Goal: Task Accomplishment & Management: Manage account settings

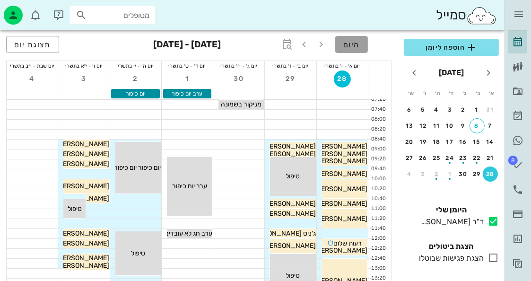
click at [363, 48] on button "היום" at bounding box center [351, 44] width 33 height 17
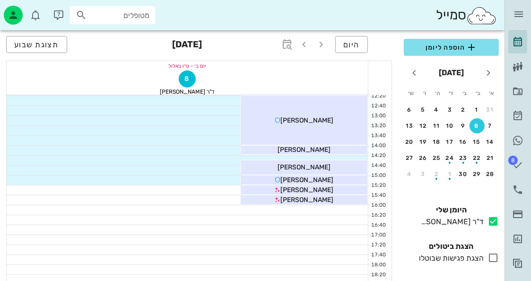
scroll to position [189, 0]
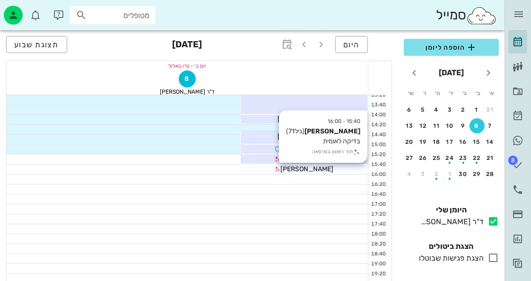
click at [281, 169] on icon at bounding box center [277, 169] width 6 height 6
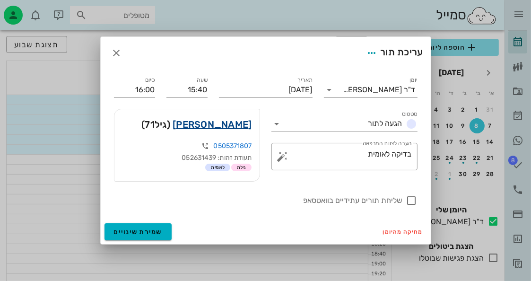
click at [225, 128] on link "[PERSON_NAME]" at bounding box center [211, 124] width 79 height 15
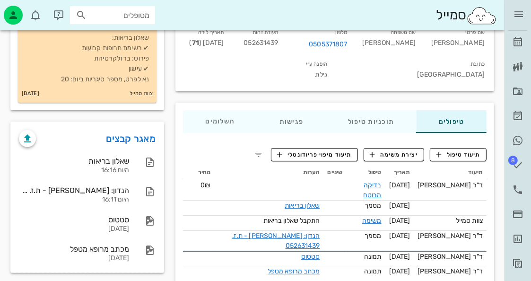
scroll to position [94, 0]
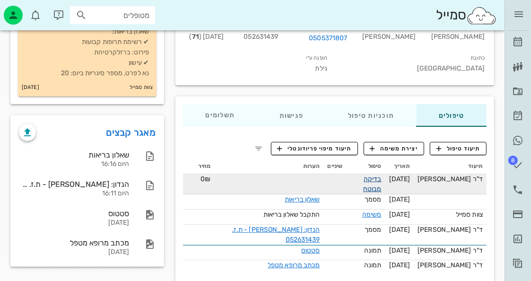
click at [367, 176] on link "בדיקה מבוטח" at bounding box center [372, 184] width 18 height 18
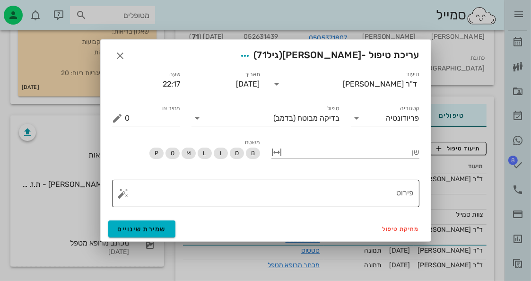
click at [118, 197] on button "button" at bounding box center [123, 193] width 11 height 11
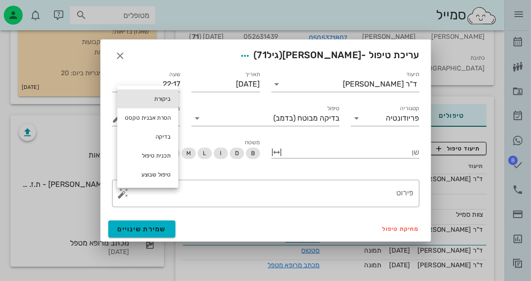
click at [161, 95] on div "ביקורת" at bounding box center [147, 98] width 61 height 19
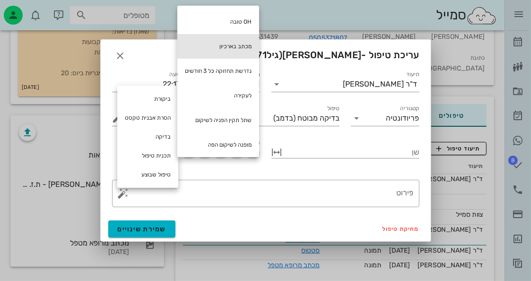
click at [236, 49] on div "מכתב בארכיון" at bounding box center [218, 46] width 82 height 25
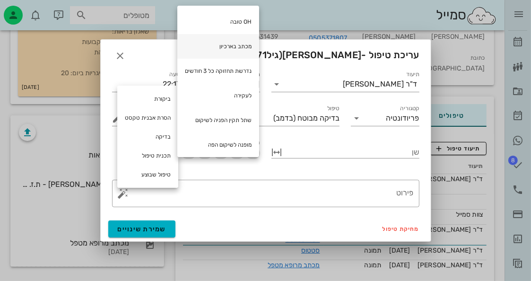
type textarea "מכתב בארכיון"
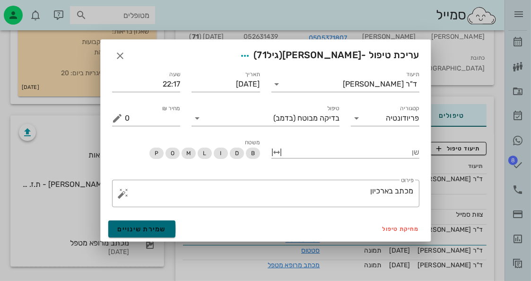
click at [147, 230] on span "שמירת שינויים" at bounding box center [142, 229] width 49 height 8
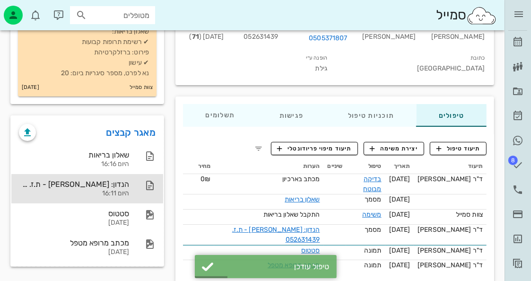
click at [128, 181] on div "הנדון: [PERSON_NAME] - ת.ז. 052631439" at bounding box center [74, 184] width 110 height 9
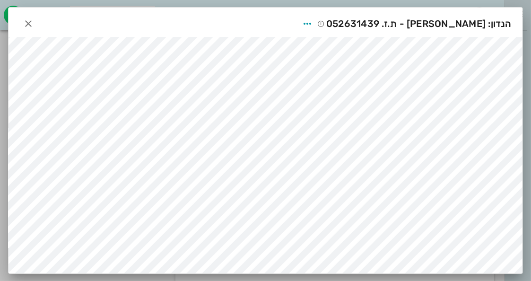
scroll to position [47, 0]
click at [23, 19] on icon "button" at bounding box center [28, 23] width 11 height 11
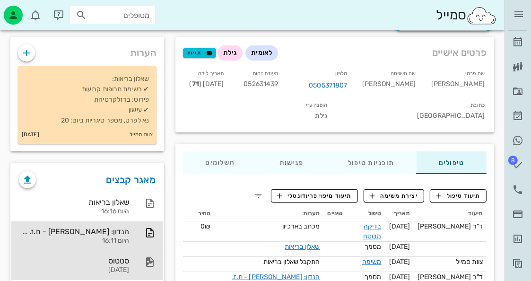
click at [107, 260] on div "סטטוס" at bounding box center [74, 260] width 110 height 9
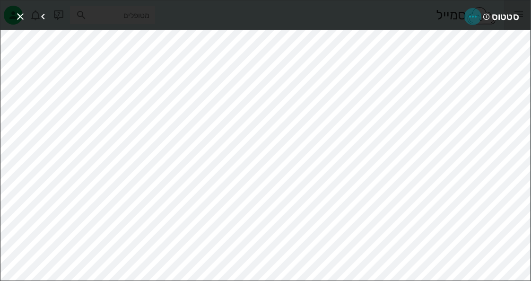
click at [475, 14] on icon "button" at bounding box center [472, 16] width 11 height 11
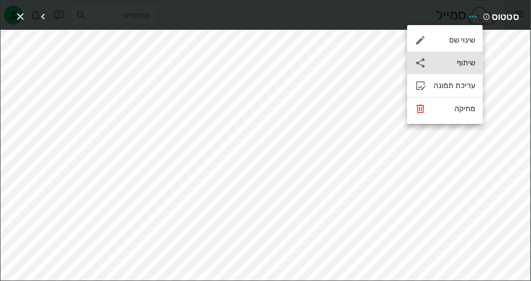
click at [466, 65] on div "שיתוף" at bounding box center [454, 62] width 42 height 9
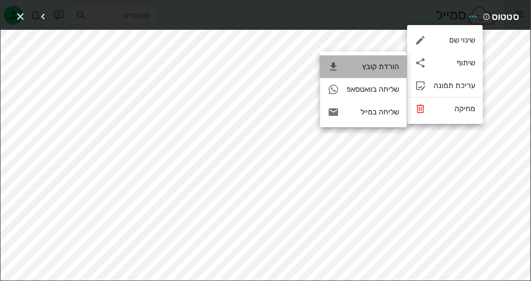
click at [388, 68] on div "הורדת קובץ" at bounding box center [372, 66] width 52 height 9
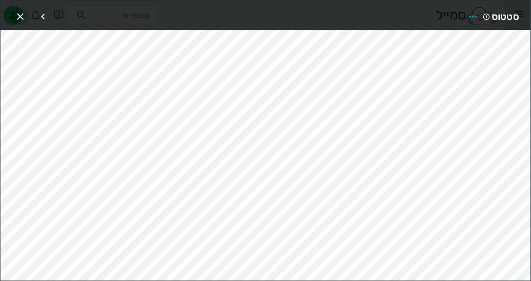
drag, startPoint x: 410, startPoint y: 31, endPoint x: 20, endPoint y: 11, distance: 389.8
click at [20, 11] on icon "button" at bounding box center [20, 16] width 11 height 11
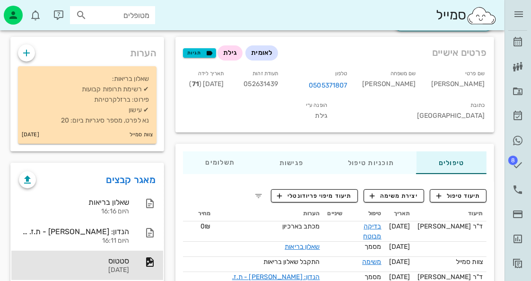
click at [440, 138] on div "טיפולים תוכניות טיפול פגישות תשלומים 0₪ תיעוד טיפול יצירת משימה תיעוד מיפוי פרי…" at bounding box center [335, 236] width 330 height 197
click at [278, 82] on span "052631439" at bounding box center [260, 84] width 34 height 8
copy span "052631439"
click at [521, 143] on icon at bounding box center [517, 140] width 11 height 11
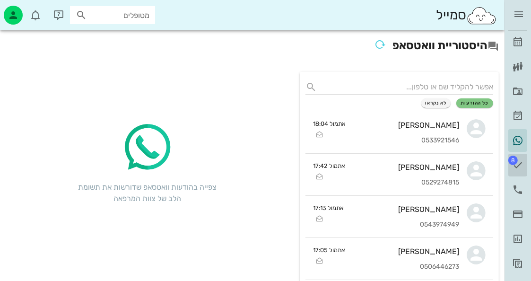
click at [515, 162] on span "8" at bounding box center [512, 159] width 9 height 9
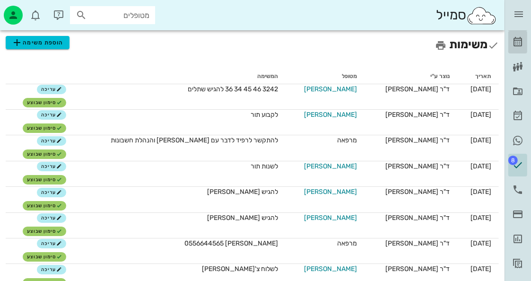
click at [516, 37] on icon at bounding box center [517, 41] width 11 height 11
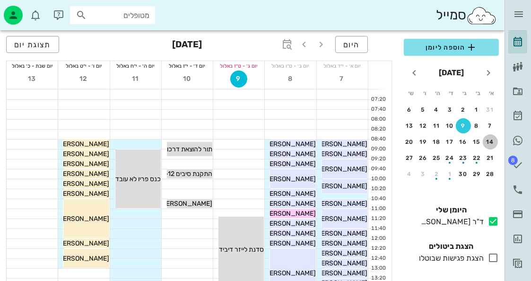
click at [490, 138] on div "14" at bounding box center [489, 141] width 15 height 7
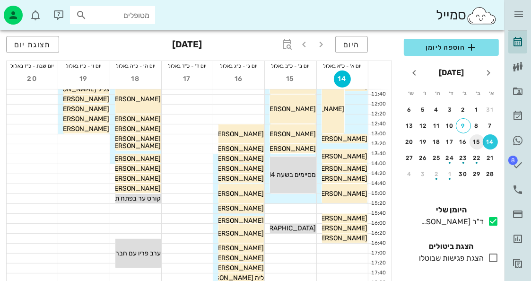
scroll to position [142, 0]
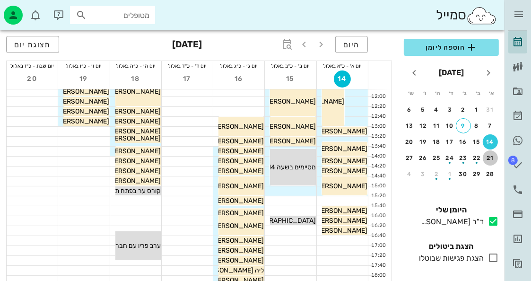
click at [490, 157] on div "21" at bounding box center [489, 157] width 15 height 7
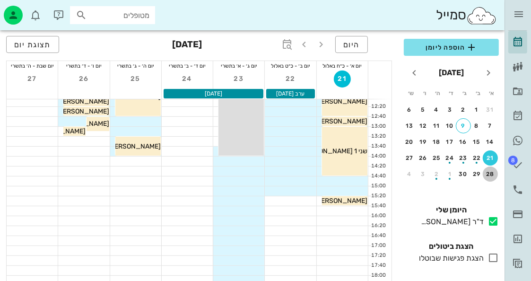
click at [491, 174] on div "28" at bounding box center [489, 174] width 15 height 7
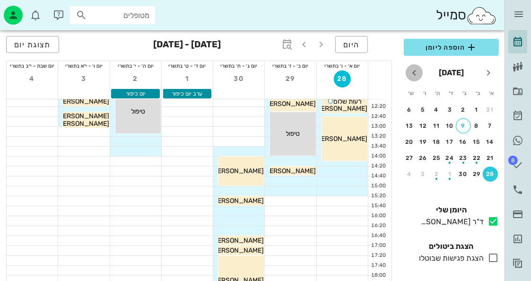
click at [416, 75] on icon "חודש הבא" at bounding box center [413, 72] width 11 height 11
click at [490, 108] on div "28" at bounding box center [489, 109] width 15 height 7
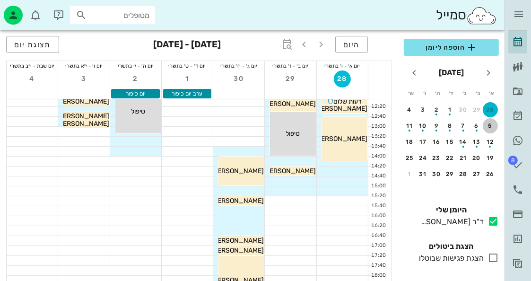
click at [494, 129] on button "5" at bounding box center [489, 125] width 15 height 15
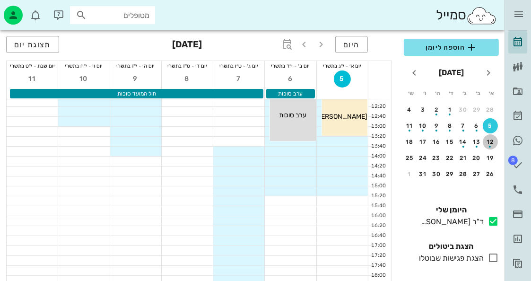
click at [490, 140] on div "12" at bounding box center [489, 141] width 15 height 7
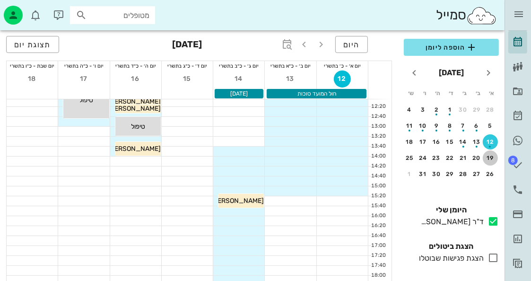
click at [487, 159] on div "19" at bounding box center [489, 157] width 15 height 7
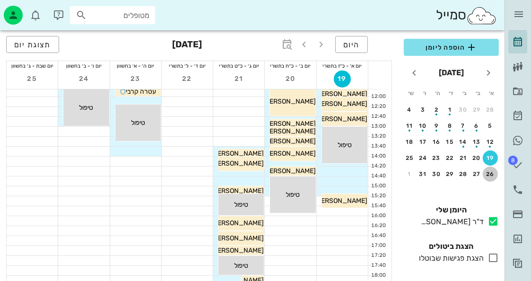
click at [488, 171] on div "26" at bounding box center [489, 174] width 15 height 7
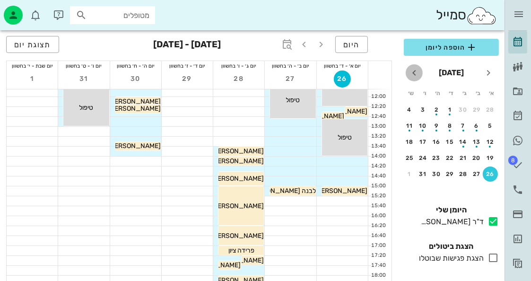
click at [410, 73] on icon "חודש הבא" at bounding box center [413, 72] width 11 height 11
click at [453, 173] on div "26" at bounding box center [449, 174] width 15 height 7
